Goal: Find contact information: Find contact information

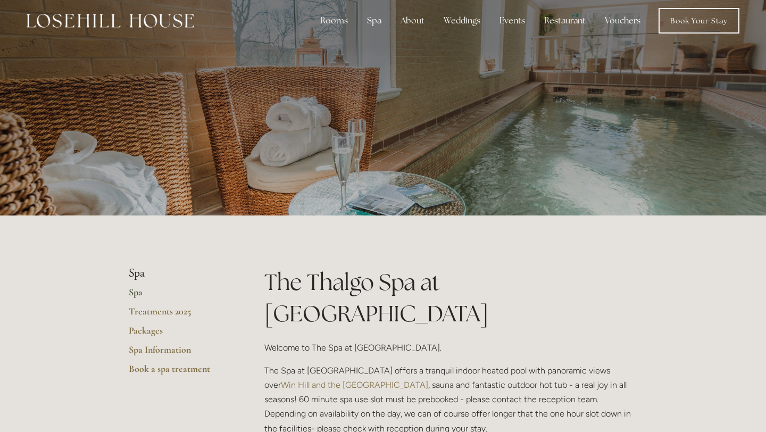
scroll to position [10, 0]
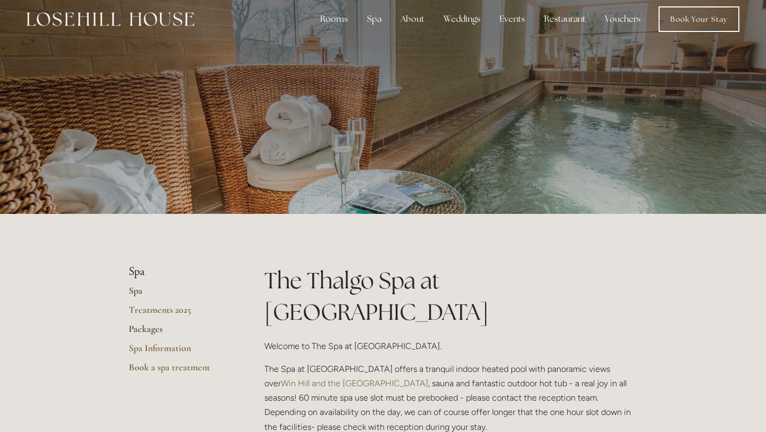
click at [146, 336] on link "Packages" at bounding box center [180, 332] width 102 height 19
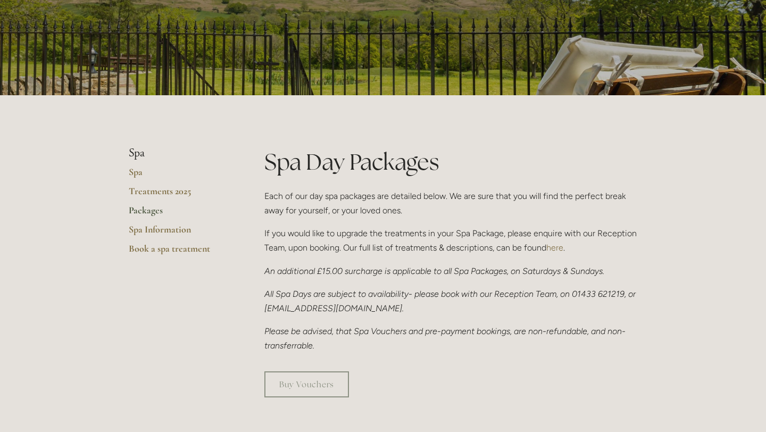
scroll to position [238, 0]
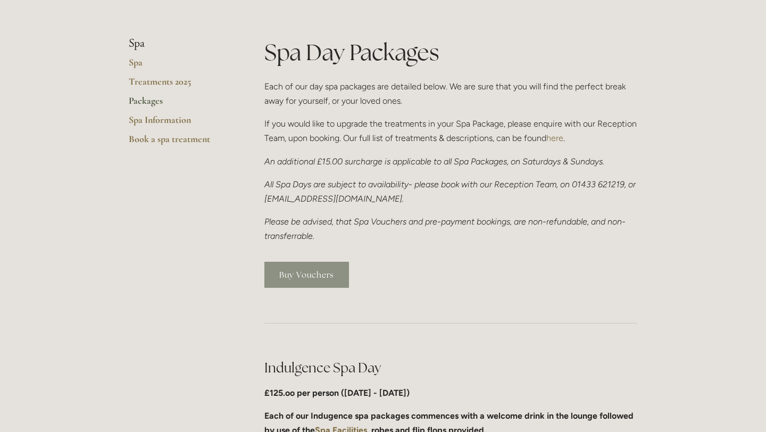
click at [304, 276] on link "Buy Vouchers" at bounding box center [307, 275] width 85 height 26
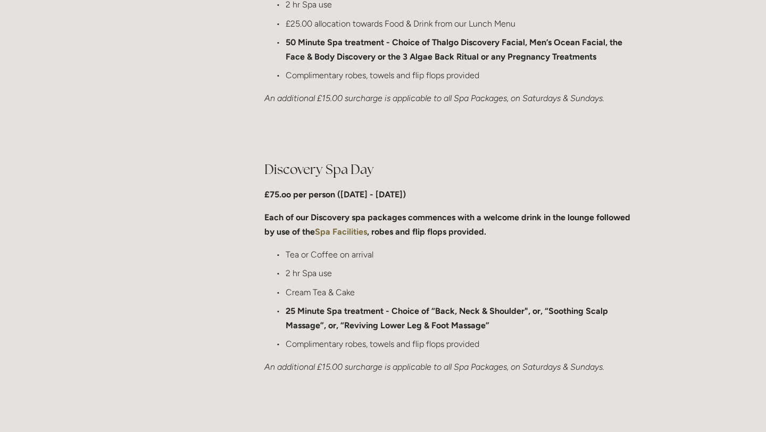
scroll to position [735, 0]
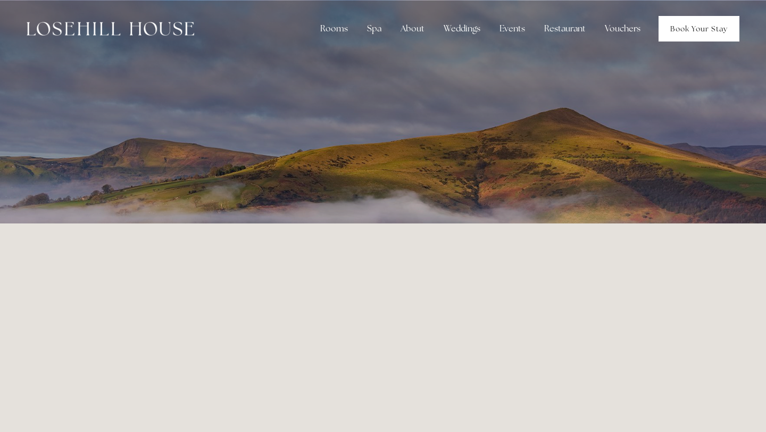
click at [662, 29] on link "Book Your Stay" at bounding box center [699, 29] width 81 height 26
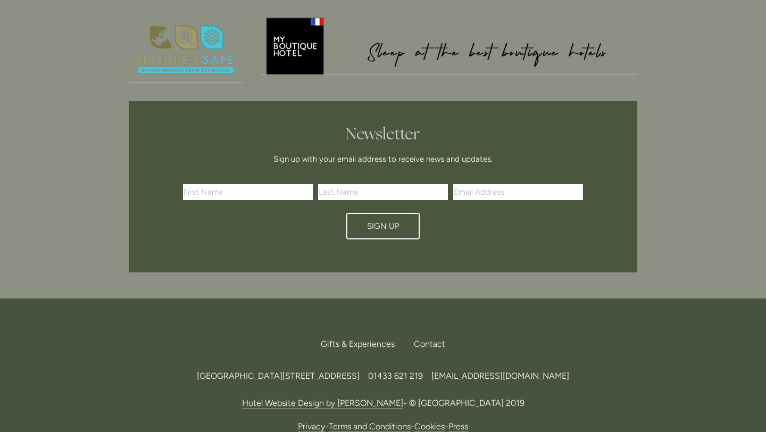
scroll to position [917, 0]
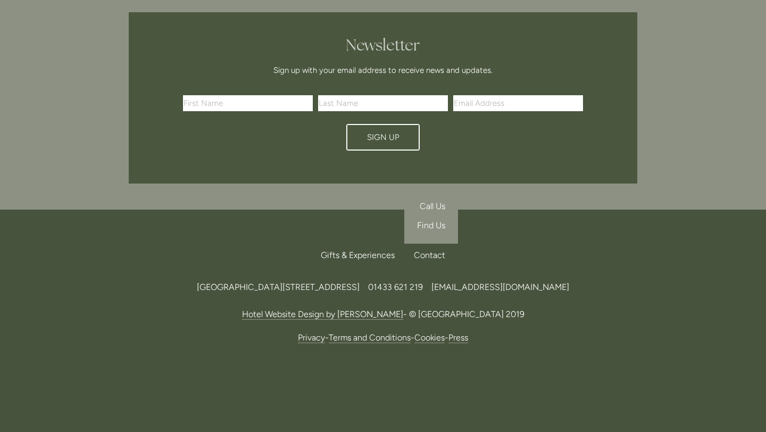
click at [426, 257] on div "Contact" at bounding box center [426, 255] width 40 height 23
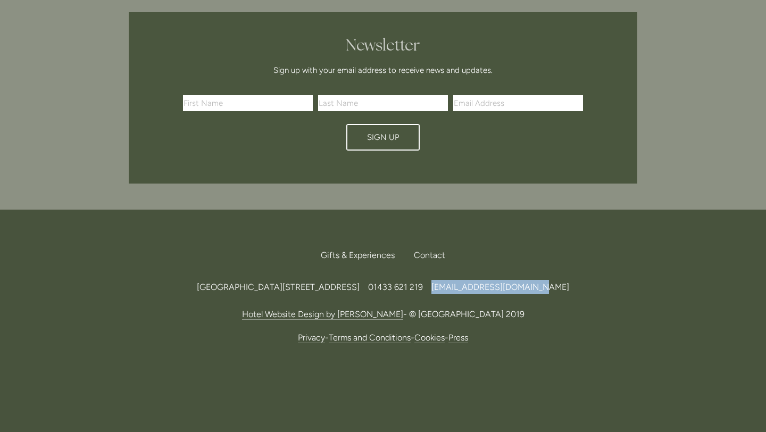
drag, startPoint x: 647, startPoint y: 283, endPoint x: 523, endPoint y: 284, distance: 123.5
click at [523, 284] on div "Back to Top Gifts & Experiences Contact Call Us Find Us Losehill House Hotel & …" at bounding box center [383, 294] width 543 height 169
copy span "[EMAIL_ADDRESS][DOMAIN_NAME]"
